Goal: Find specific page/section: Find specific page/section

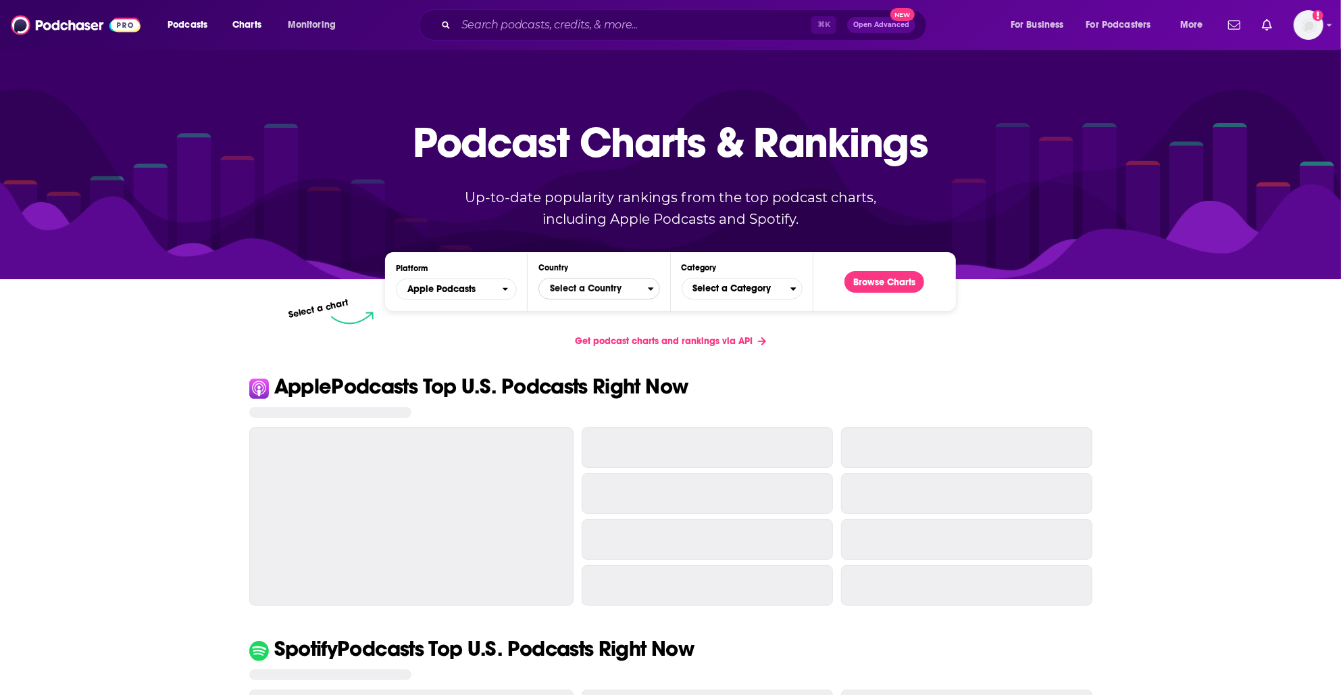
click at [601, 295] on span "Select a Country" at bounding box center [593, 288] width 108 height 23
click at [588, 307] on input "Countries" at bounding box center [599, 310] width 109 height 18
type input "j"
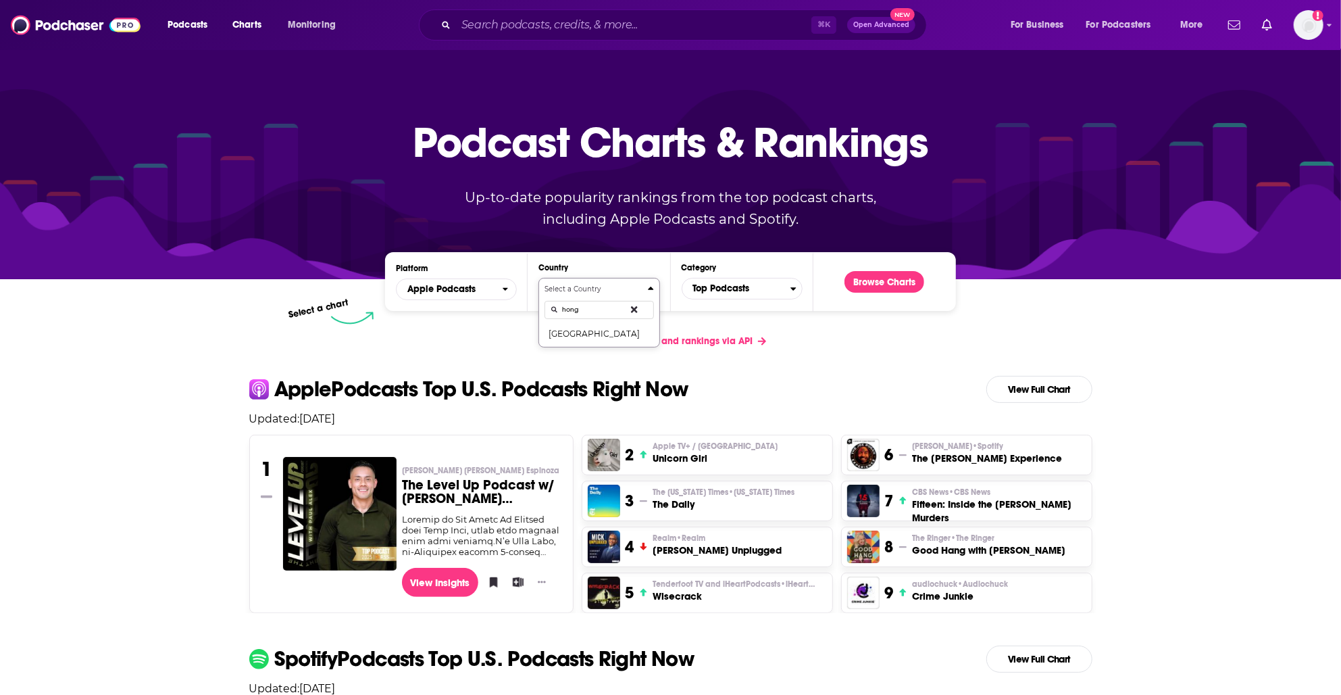
type input "hong"
click at [576, 341] on button "Select a Country [GEOGRAPHIC_DATA]" at bounding box center [599, 313] width 121 height 70
click at [578, 336] on button "[GEOGRAPHIC_DATA]" at bounding box center [599, 333] width 109 height 16
click at [564, 287] on span "[GEOGRAPHIC_DATA]" at bounding box center [593, 288] width 108 height 23
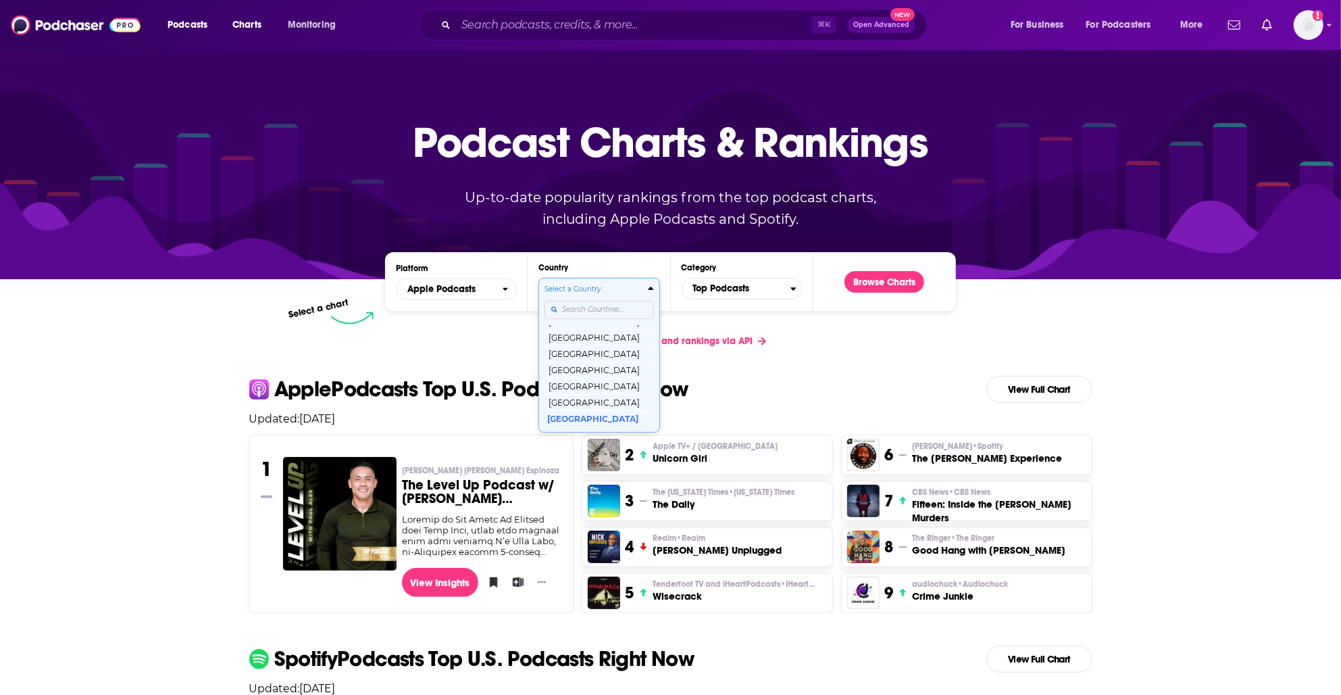
click at [573, 310] on input "Countries" at bounding box center [599, 310] width 109 height 18
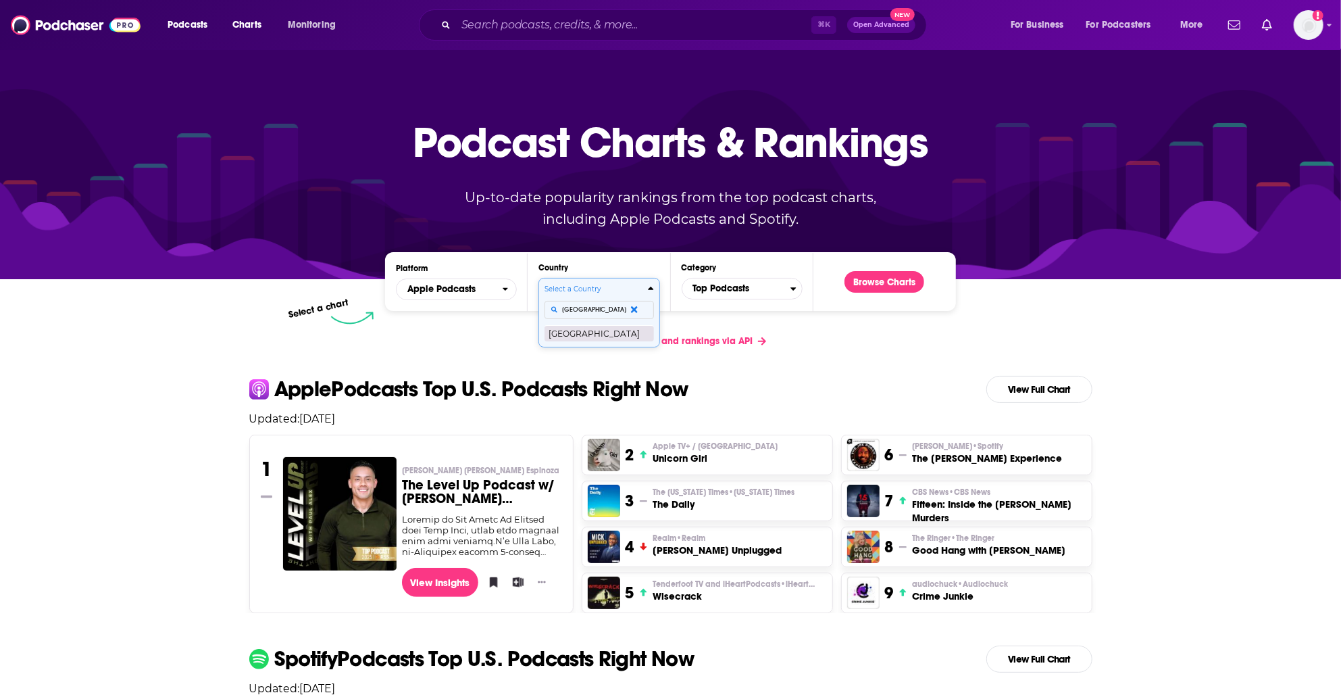
type input "[GEOGRAPHIC_DATA]"
click at [573, 327] on button "[GEOGRAPHIC_DATA]" at bounding box center [599, 333] width 109 height 16
click at [893, 284] on button "Browse Charts" at bounding box center [885, 282] width 80 height 22
